Goal: Navigation & Orientation: Find specific page/section

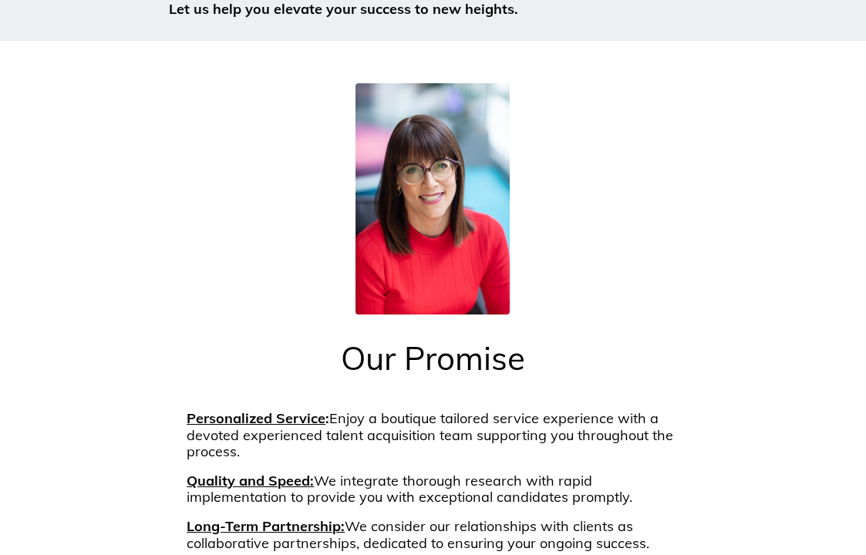
scroll to position [1826, 0]
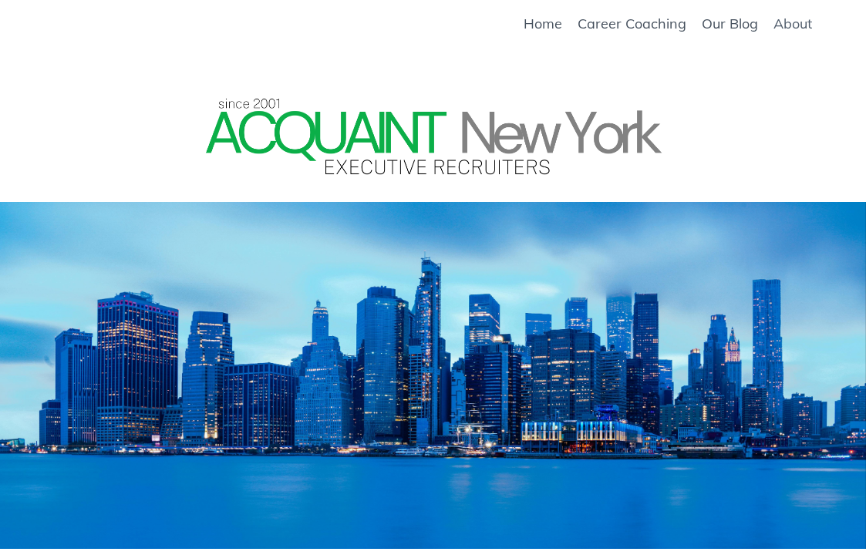
click at [797, 21] on link "About" at bounding box center [793, 23] width 39 height 17
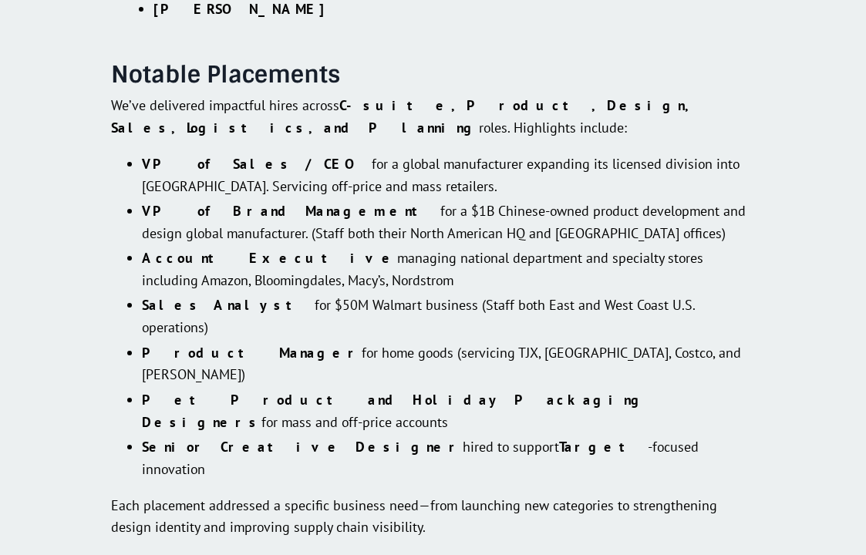
scroll to position [2818, 0]
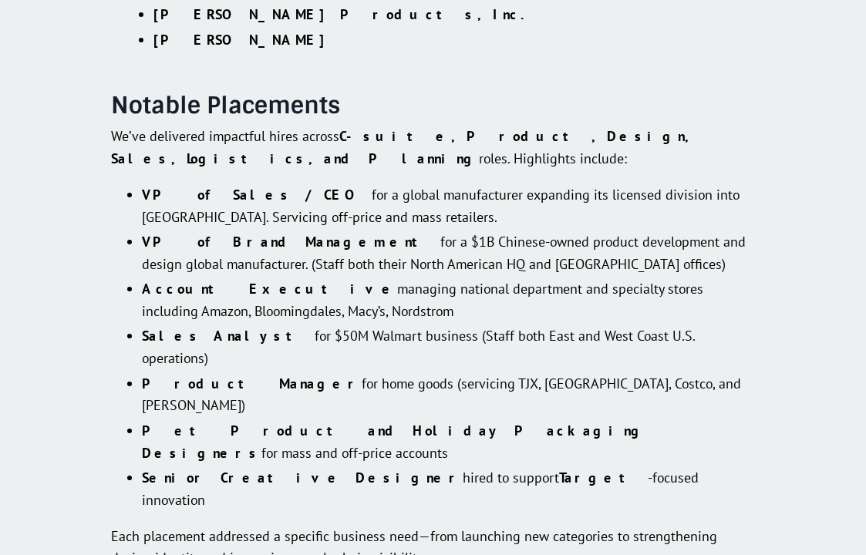
scroll to position [2818, 0]
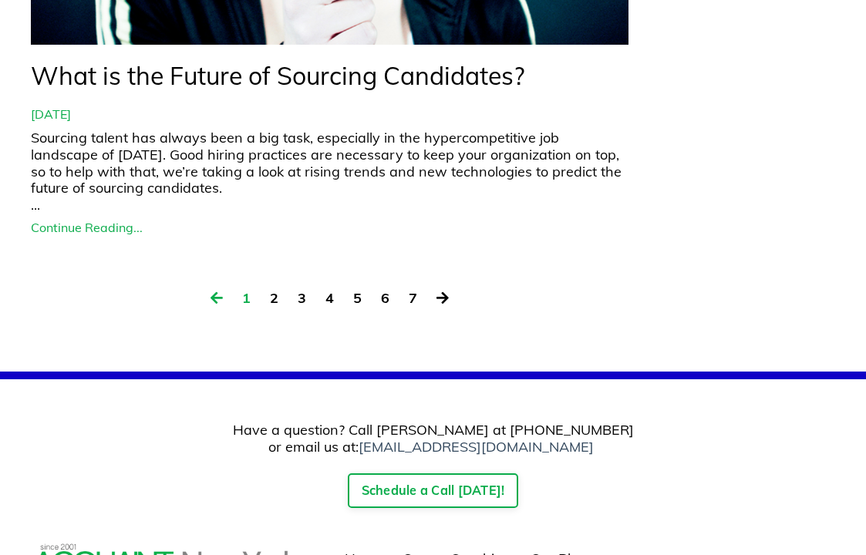
scroll to position [6604, 0]
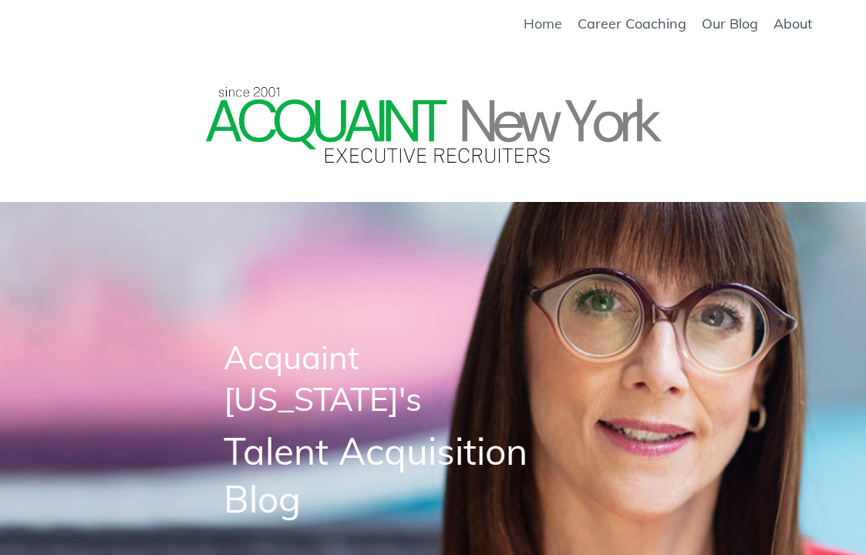
click at [552, 29] on link "Home" at bounding box center [543, 23] width 39 height 17
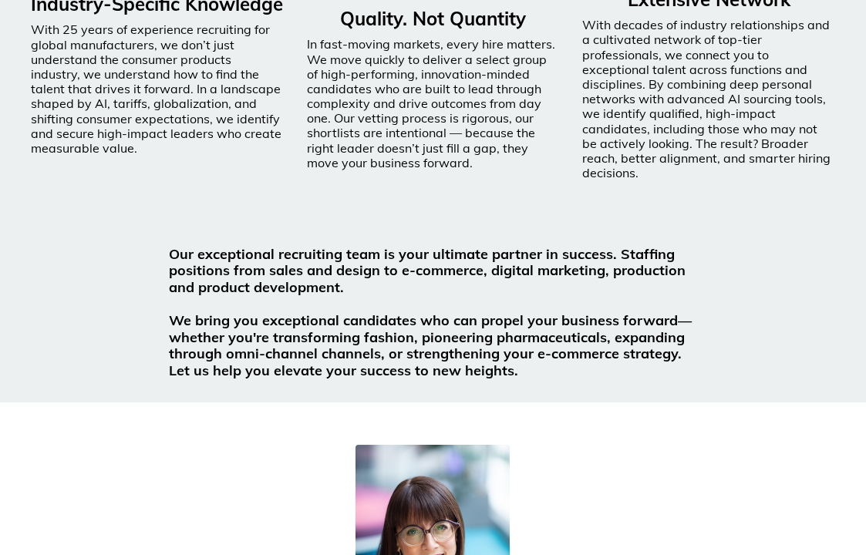
scroll to position [1452, 0]
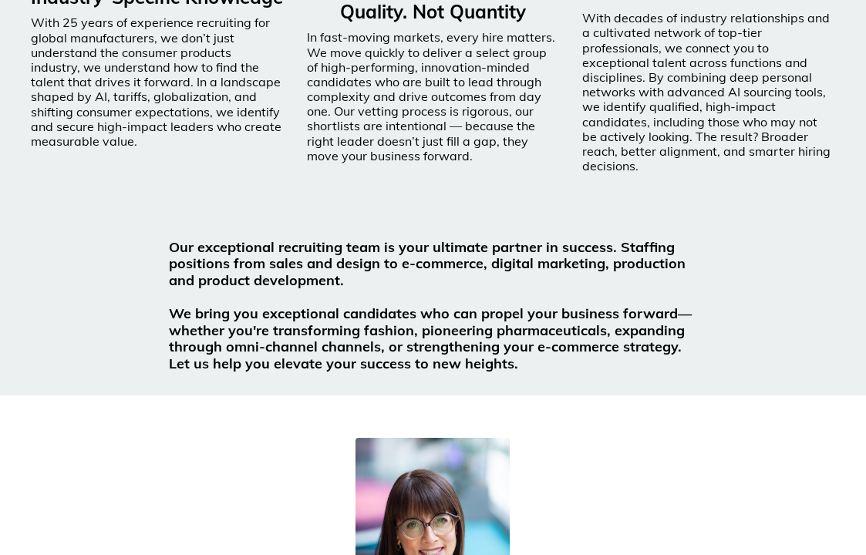
click at [292, 220] on div "Industry-Specific Knowledge With 25 years of experience recruiting for global m…" at bounding box center [157, 16] width 276 height 421
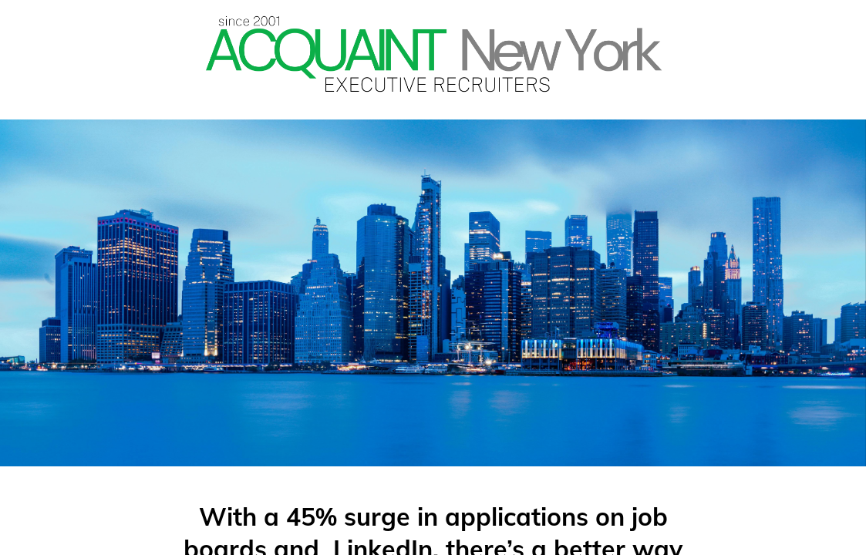
scroll to position [0, 0]
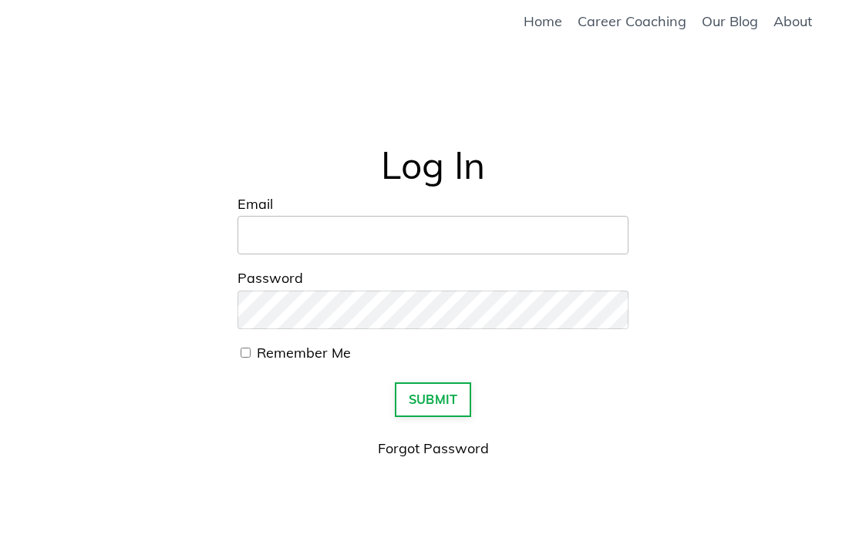
scroll to position [8, 0]
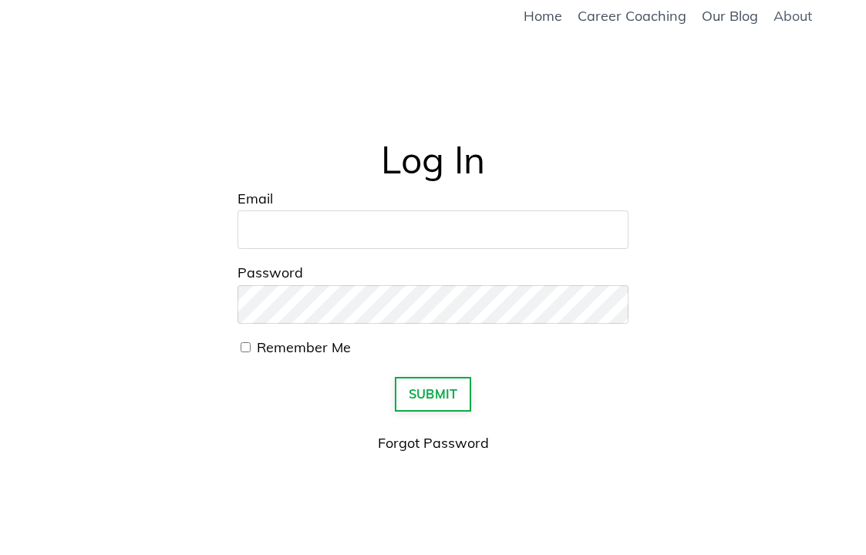
click at [794, 17] on link "About" at bounding box center [793, 16] width 39 height 17
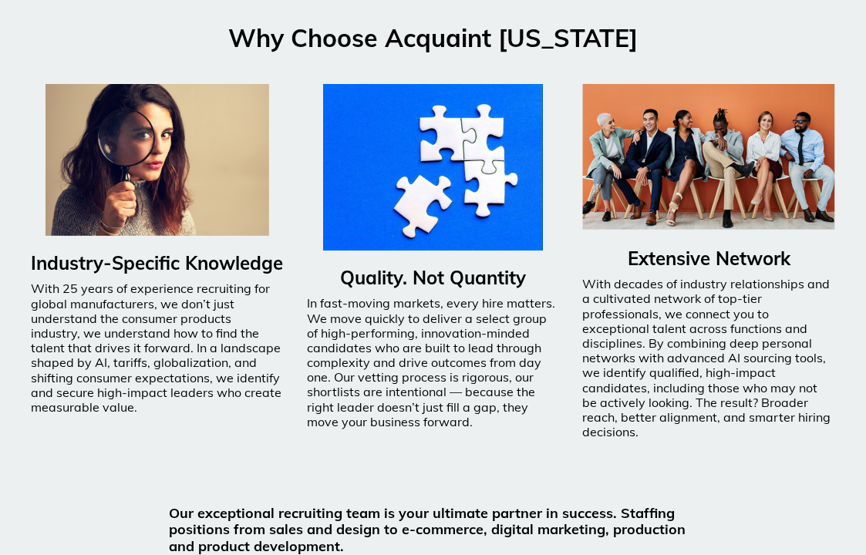
scroll to position [1187, 0]
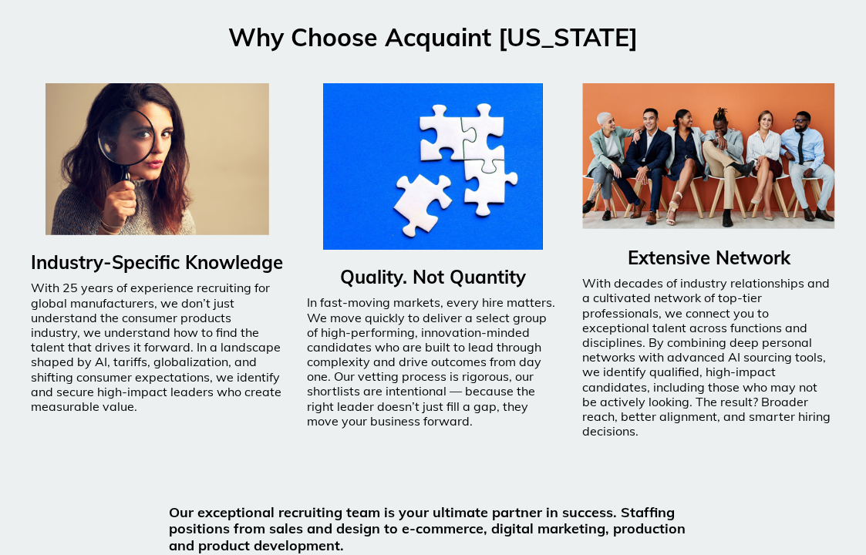
click at [457, 321] on p "In fast-moving markets, every hire matters. We move quickly to deliver a select…" at bounding box center [433, 361] width 253 height 133
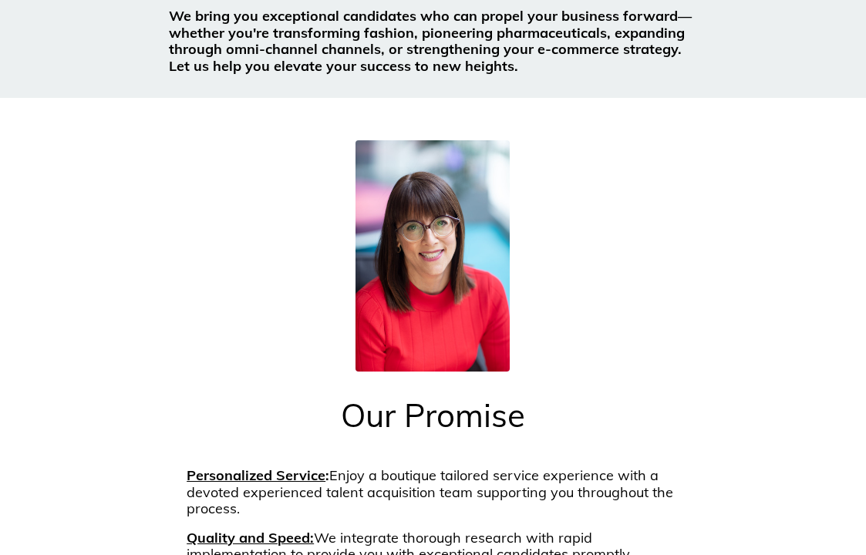
scroll to position [1754, 0]
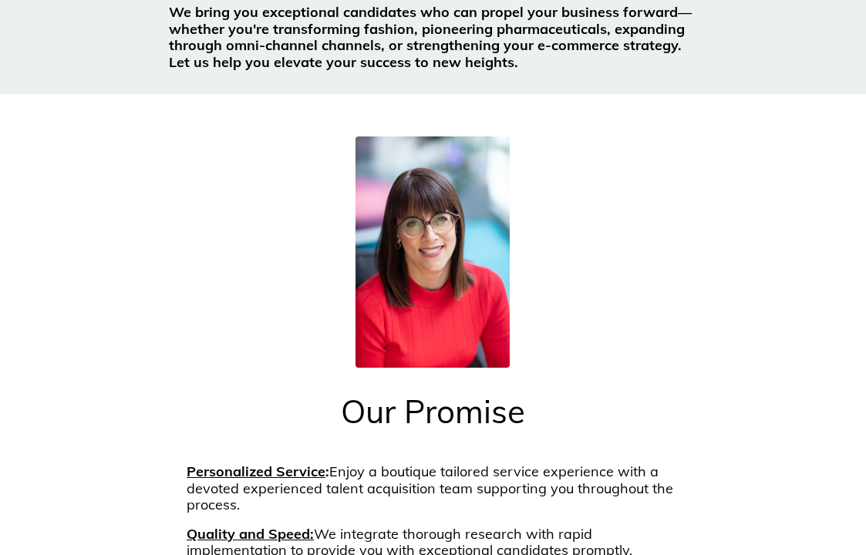
click at [544, 498] on p "Personalized Service : Enjoy a boutique tailored service experience with a devo…" at bounding box center [433, 489] width 493 height 50
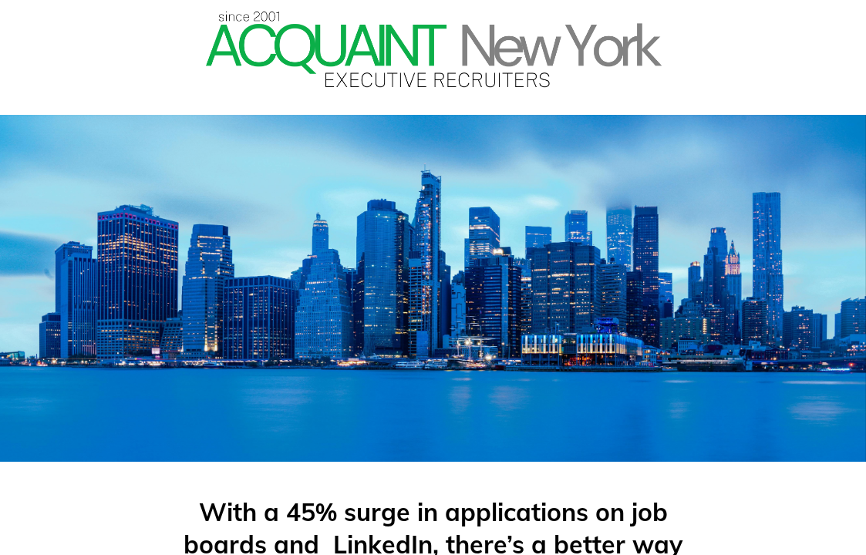
scroll to position [0, 0]
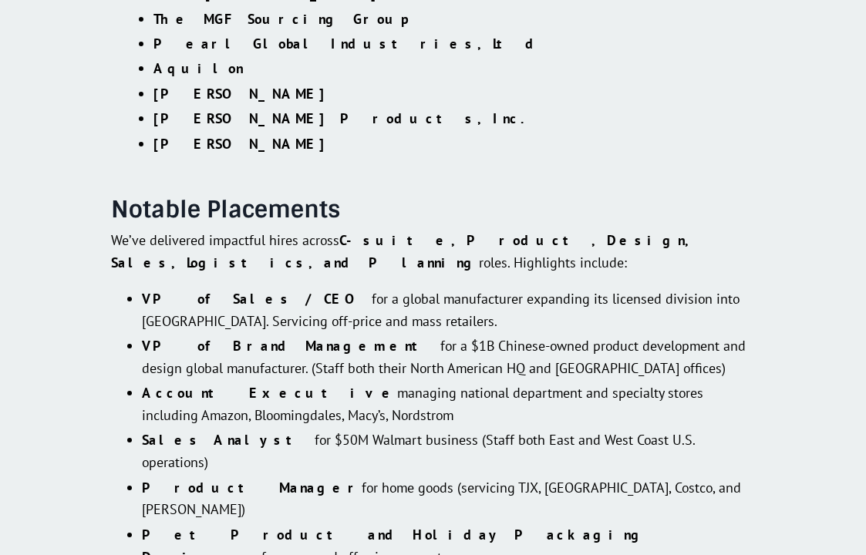
scroll to position [2818, 0]
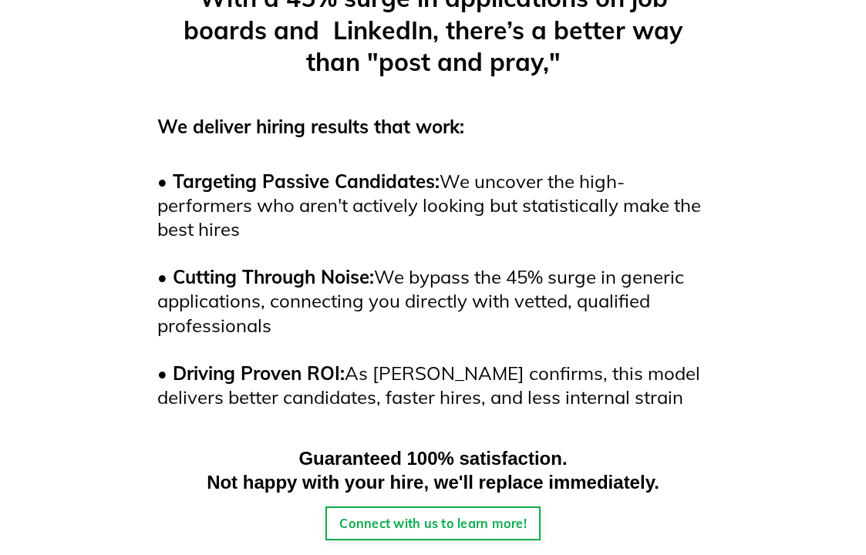
scroll to position [619, 0]
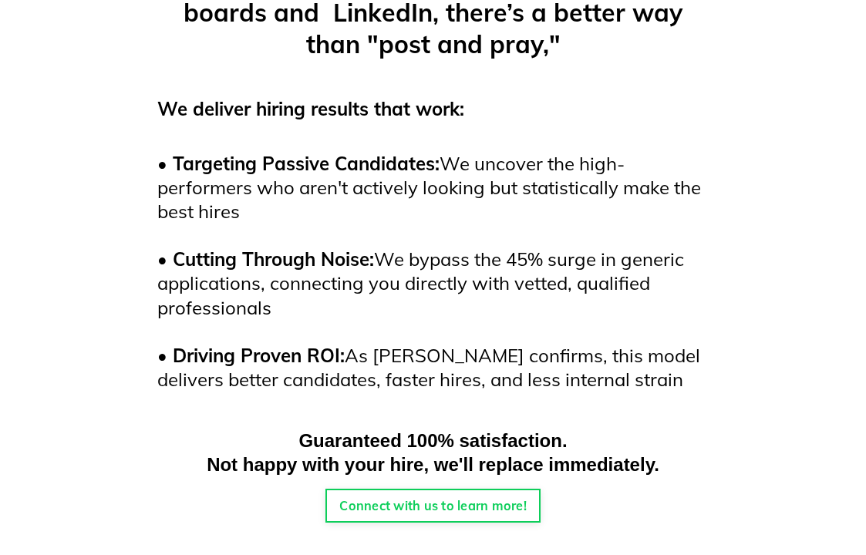
click at [430, 503] on link "Connect with us to learn more!" at bounding box center [432, 506] width 215 height 34
